Goal: Information Seeking & Learning: Compare options

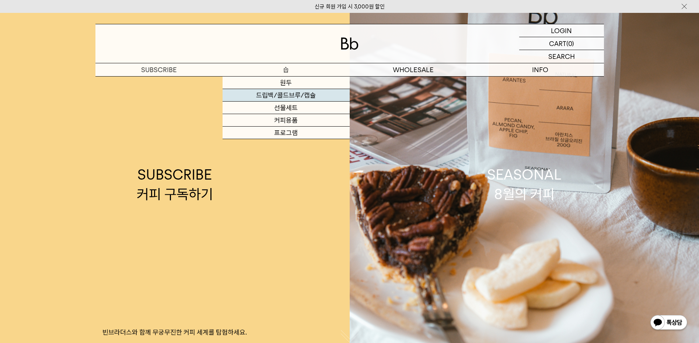
click at [293, 95] on link "드립백/콜드브루/캡슐" at bounding box center [285, 95] width 127 height 13
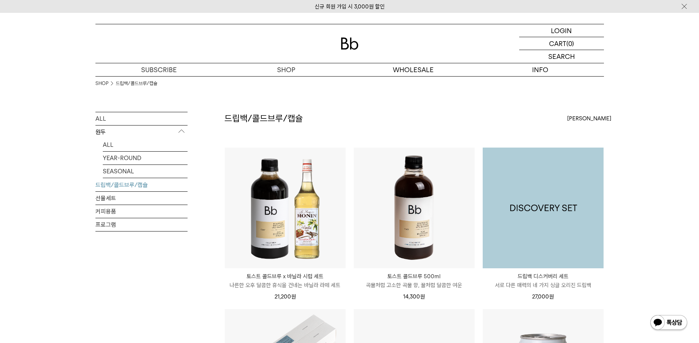
click at [560, 207] on img at bounding box center [542, 208] width 121 height 121
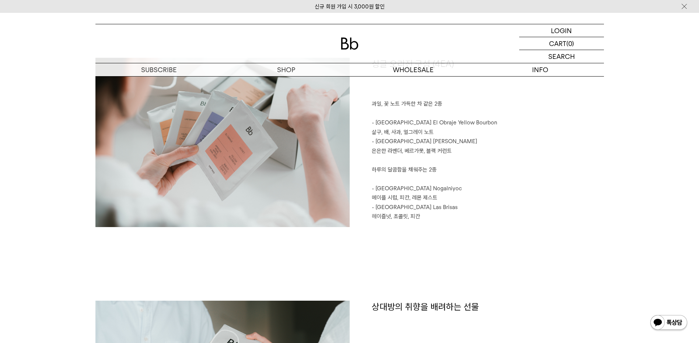
scroll to position [1326, 0]
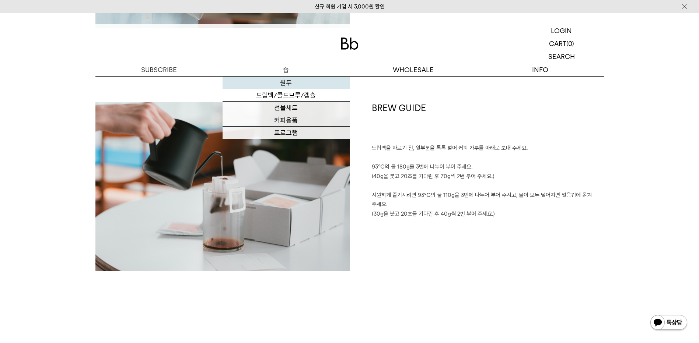
click at [298, 83] on link "원두" at bounding box center [285, 83] width 127 height 13
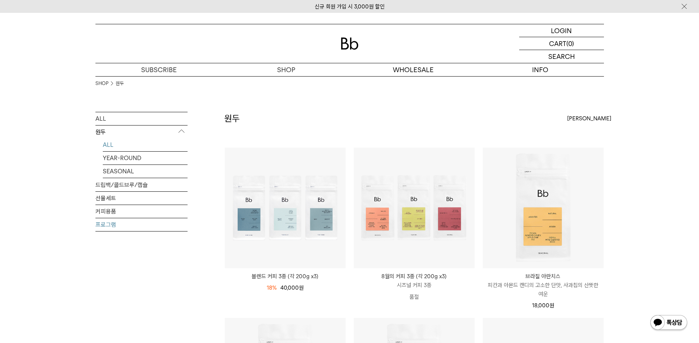
click at [162, 226] on link "프로그램" at bounding box center [141, 224] width 92 height 13
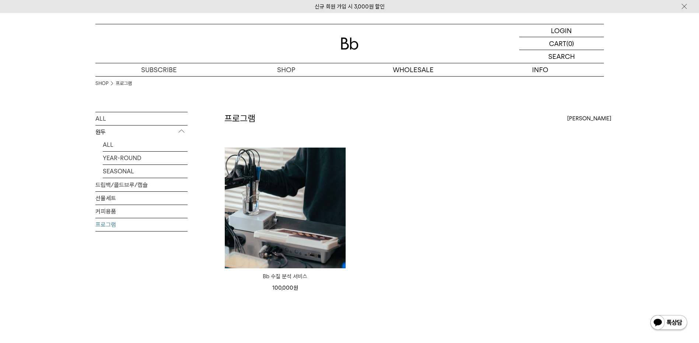
click at [117, 131] on p "원두" at bounding box center [141, 132] width 92 height 13
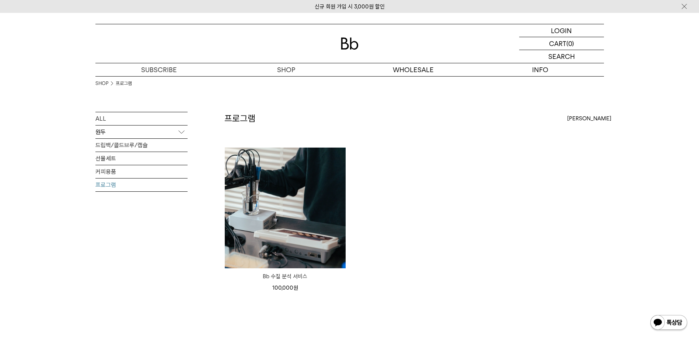
click at [116, 134] on p "원두" at bounding box center [141, 132] width 92 height 13
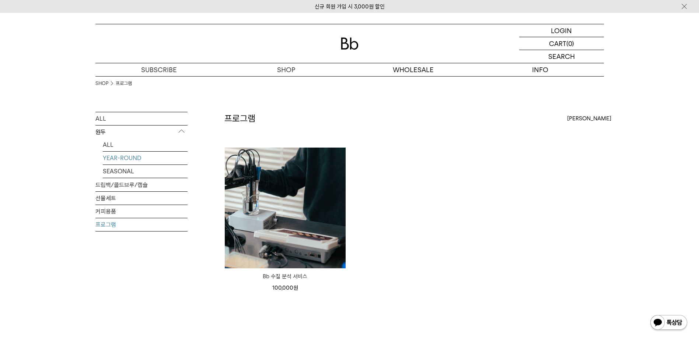
click at [115, 161] on link "YEAR-ROUND" at bounding box center [145, 158] width 85 height 13
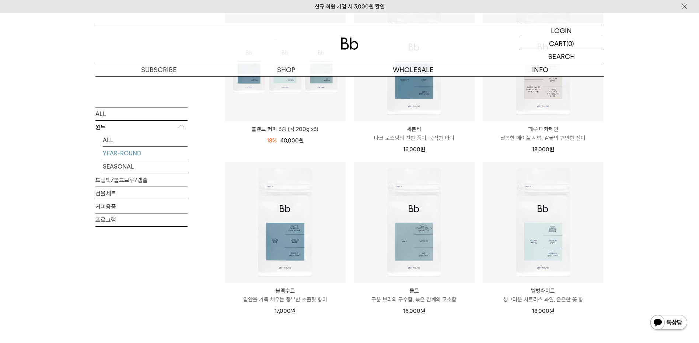
scroll to position [295, 0]
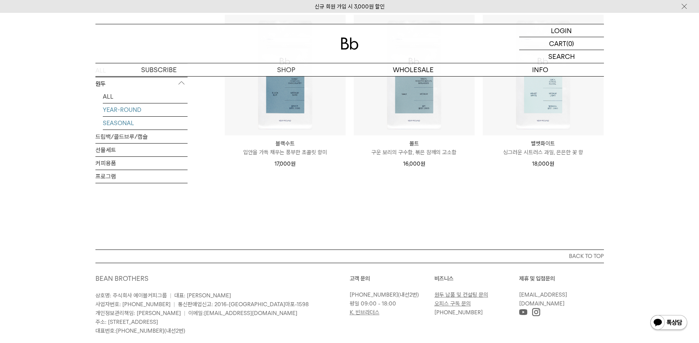
click at [111, 124] on link "SEASONAL" at bounding box center [145, 123] width 85 height 13
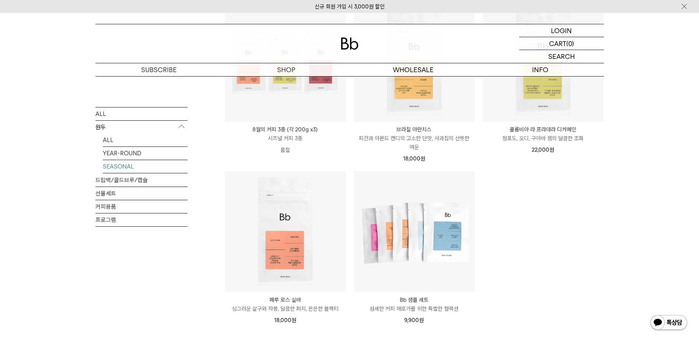
scroll to position [147, 0]
click at [127, 182] on link "드립백/콜드브루/캡슐" at bounding box center [141, 179] width 92 height 13
